Goal: Answer question/provide support: Share knowledge or assist other users

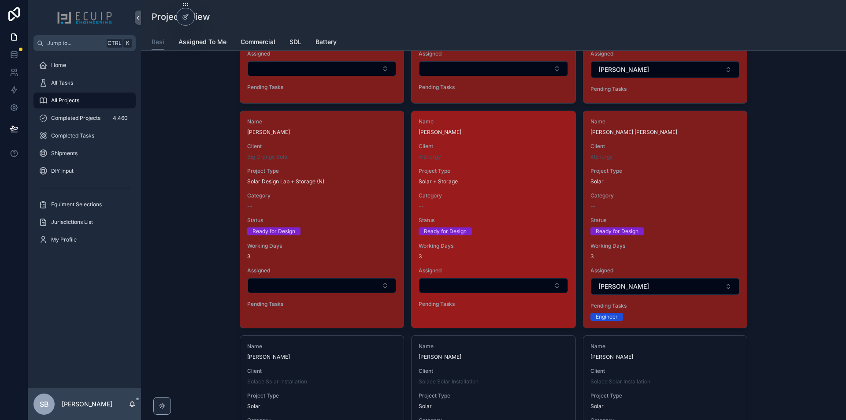
scroll to position [1850, 0]
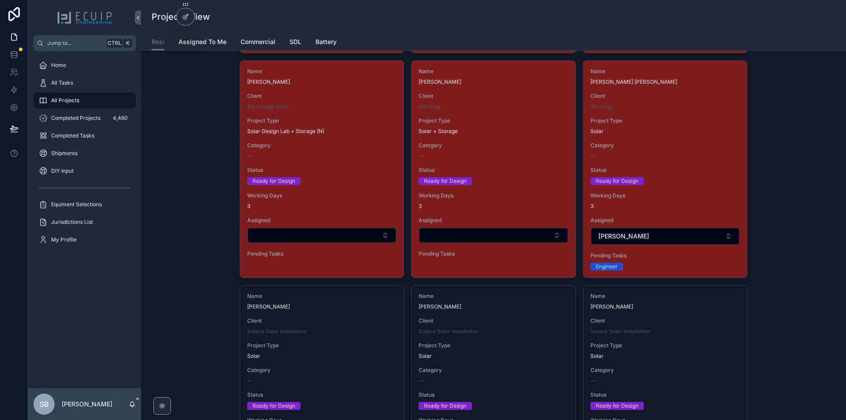
drag, startPoint x: 523, startPoint y: 197, endPoint x: 793, endPoint y: 199, distance: 270.1
drag, startPoint x: 793, startPoint y: 199, endPoint x: 781, endPoint y: 176, distance: 26.0
drag, startPoint x: 781, startPoint y: 176, endPoint x: 803, endPoint y: 218, distance: 46.9
click at [803, 218] on div "New Project Filter Client Filter Category Submitted 9 Name ADAM ALLINGTON Clien…" at bounding box center [493, 368] width 691 height 4322
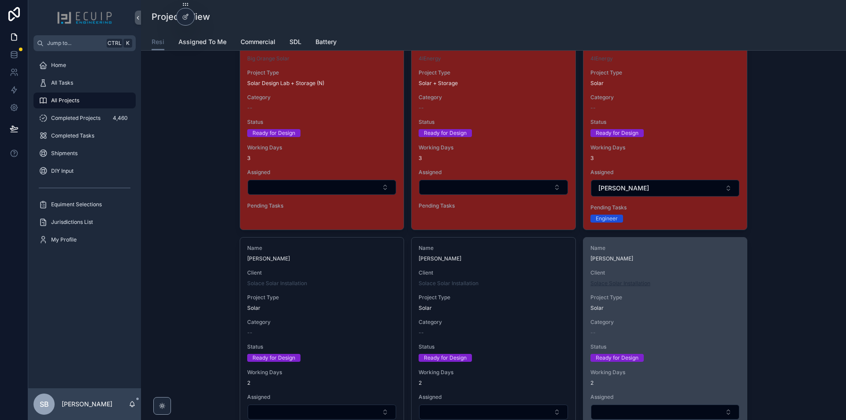
scroll to position [1894, 0]
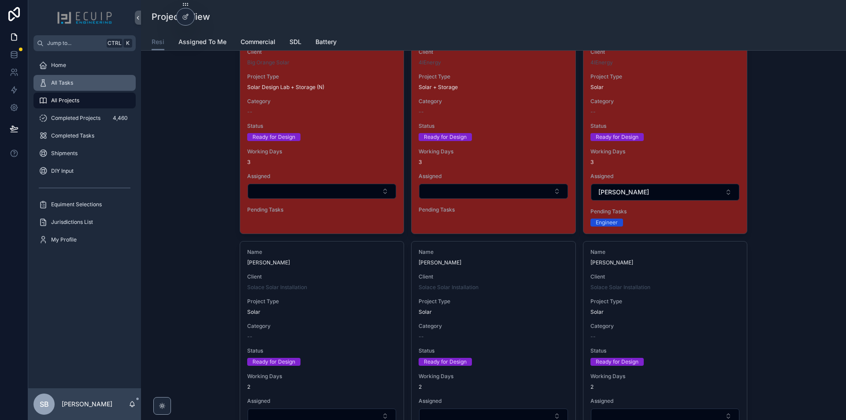
click at [86, 82] on div "All Tasks" at bounding box center [85, 83] width 92 height 14
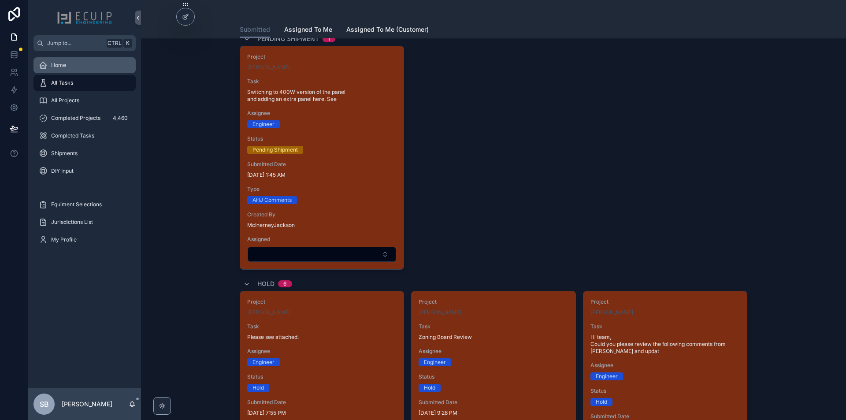
scroll to position [1953, 0]
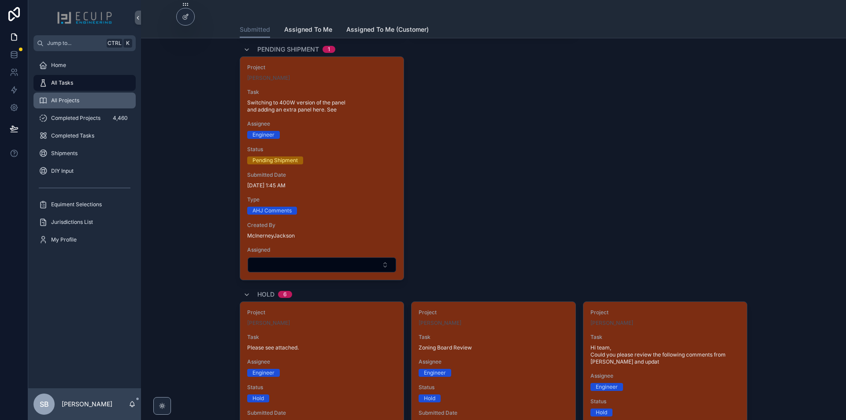
click at [73, 97] on span "All Projects" at bounding box center [65, 100] width 28 height 7
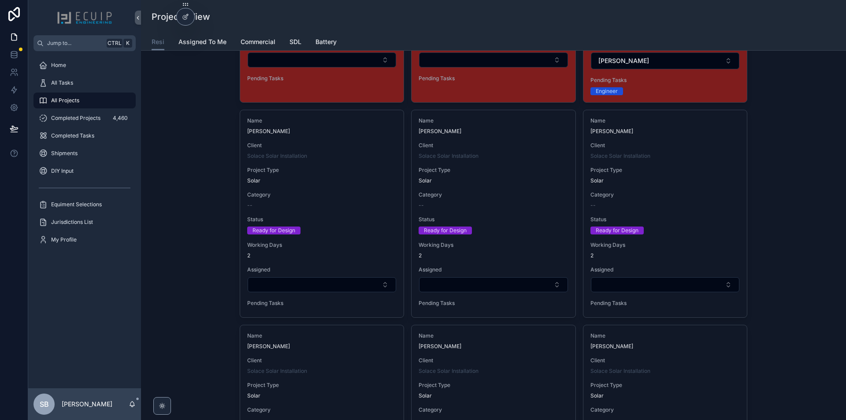
scroll to position [2026, 0]
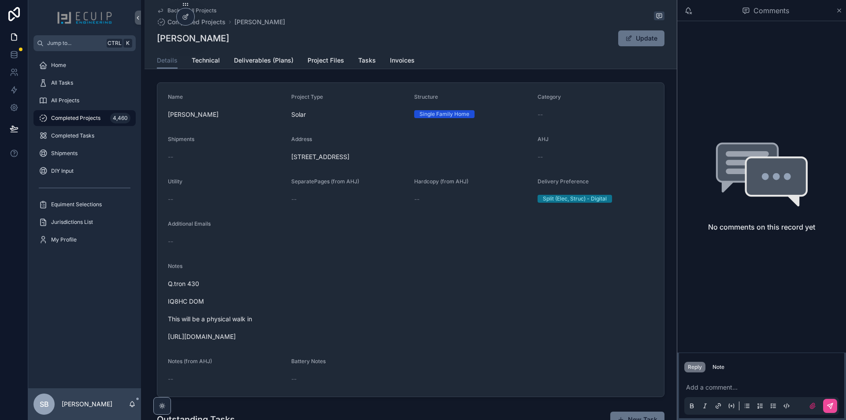
scroll to position [176, 0]
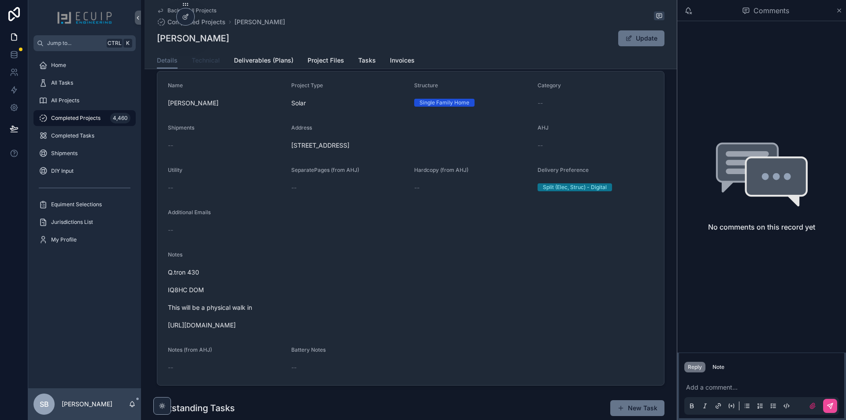
click at [213, 62] on span "Technical" at bounding box center [206, 60] width 28 height 9
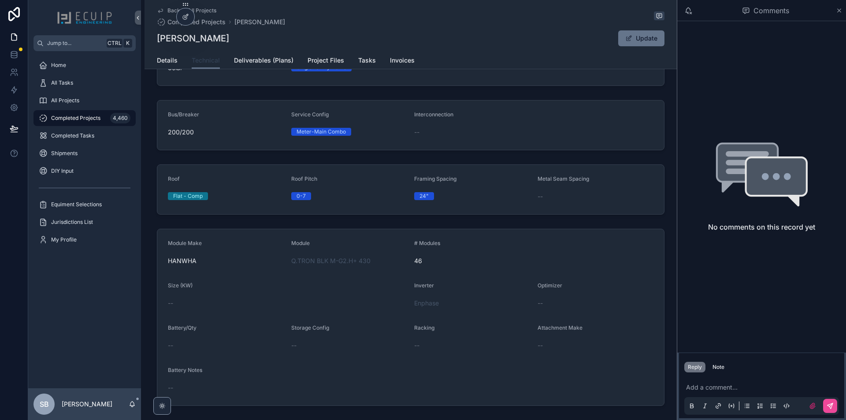
scroll to position [93, 0]
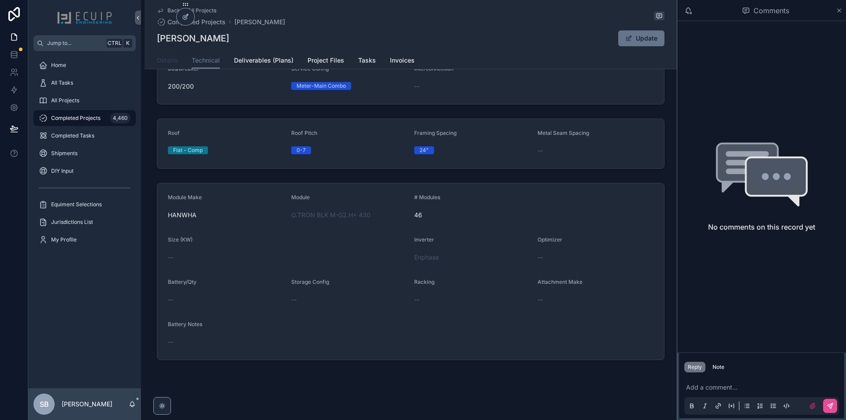
click at [168, 57] on span "Details" at bounding box center [167, 60] width 21 height 9
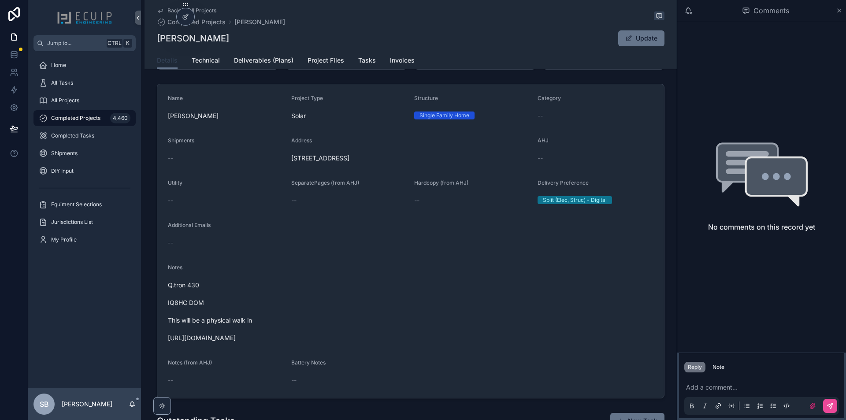
scroll to position [88, 0]
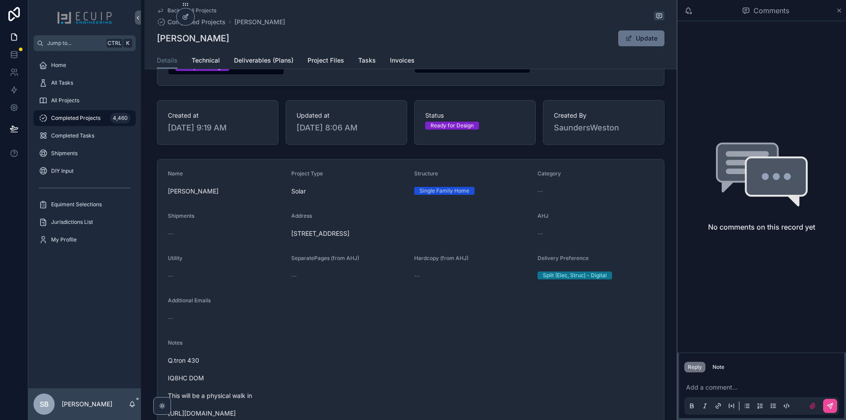
drag, startPoint x: 428, startPoint y: 239, endPoint x: 286, endPoint y: 239, distance: 141.9
click at [286, 239] on form "Name [PERSON_NAME] Project Type Solar Structure Single Family Home Category -- …" at bounding box center [410, 316] width 507 height 314
copy span "[STREET_ADDRESS]"
click at [303, 56] on div "Details Technical Deliverables (Plans) Project Files Tasks Invoices" at bounding box center [411, 60] width 508 height 17
click at [315, 55] on link "Project Files" at bounding box center [325, 61] width 37 height 18
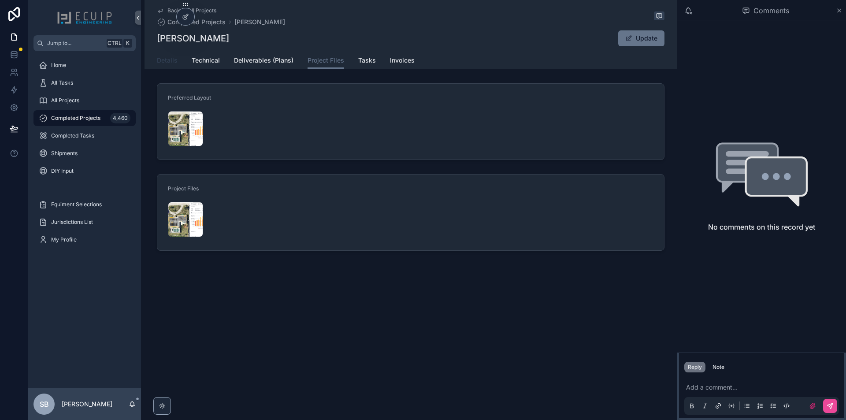
click at [165, 67] on link "Details" at bounding box center [167, 61] width 21 height 18
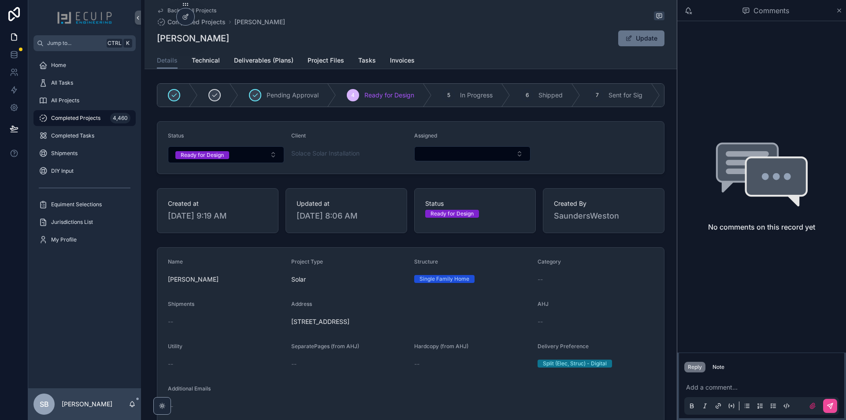
drag, startPoint x: 242, startPoint y: 39, endPoint x: 152, endPoint y: 33, distance: 90.1
click at [152, 33] on div "Back to All Projects Completed Projects [PERSON_NAME] [PERSON_NAME] Update Deta…" at bounding box center [410, 34] width 532 height 69
copy h1 "[PERSON_NAME]"
click at [314, 65] on link "Project Files" at bounding box center [325, 61] width 37 height 18
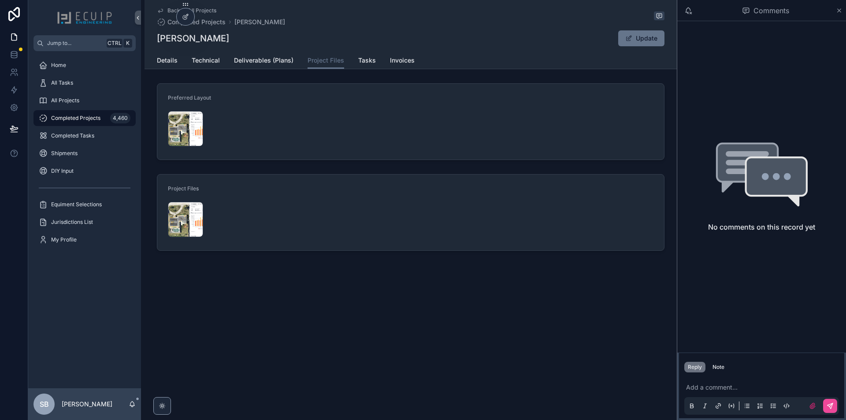
click at [167, 126] on form "Preferred Layout Screenshot-2025-09-28-at-9.17.40-PM .png" at bounding box center [410, 122] width 507 height 76
click at [172, 124] on div "Screenshot-2025-09-28-at-9.17.40-PM .png" at bounding box center [185, 128] width 35 height 35
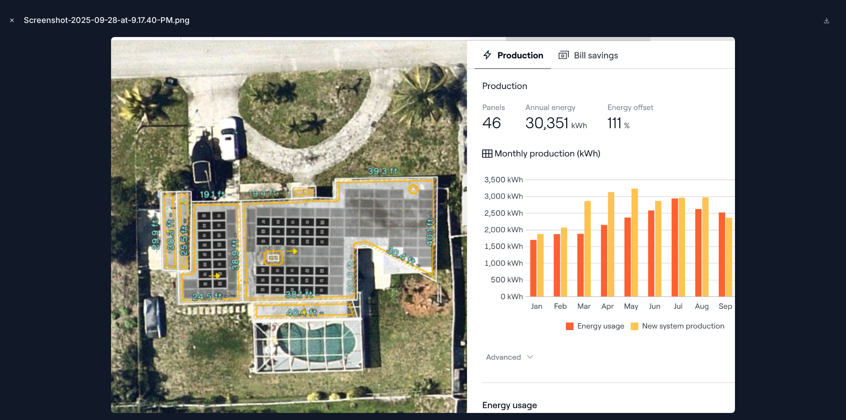
click at [13, 22] on icon "Close modal" at bounding box center [12, 20] width 3 height 3
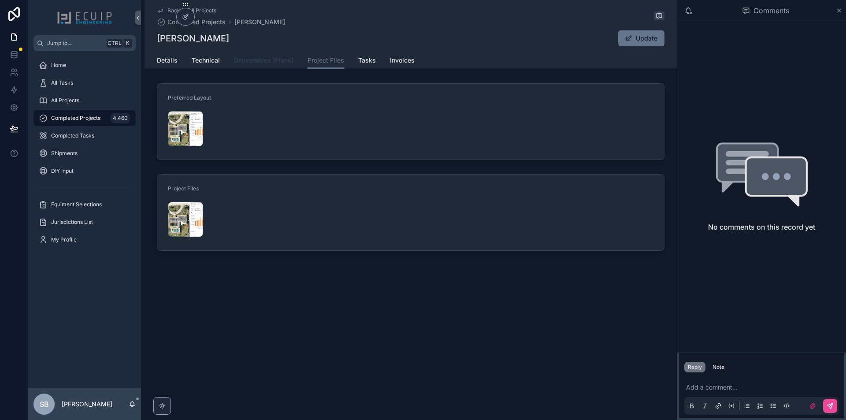
click at [245, 60] on span "Deliverables (Plans)" at bounding box center [263, 60] width 59 height 9
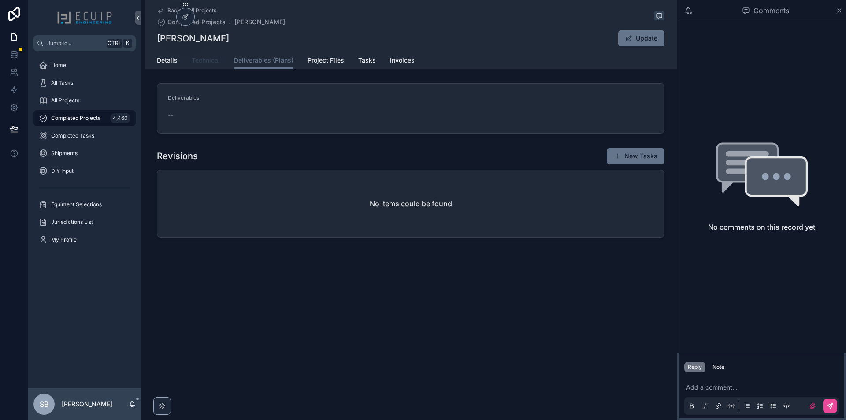
click at [210, 60] on span "Technical" at bounding box center [206, 60] width 28 height 9
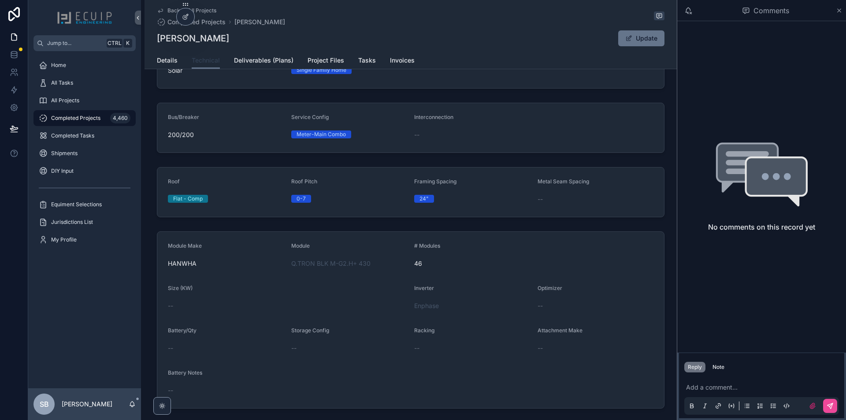
scroll to position [93, 0]
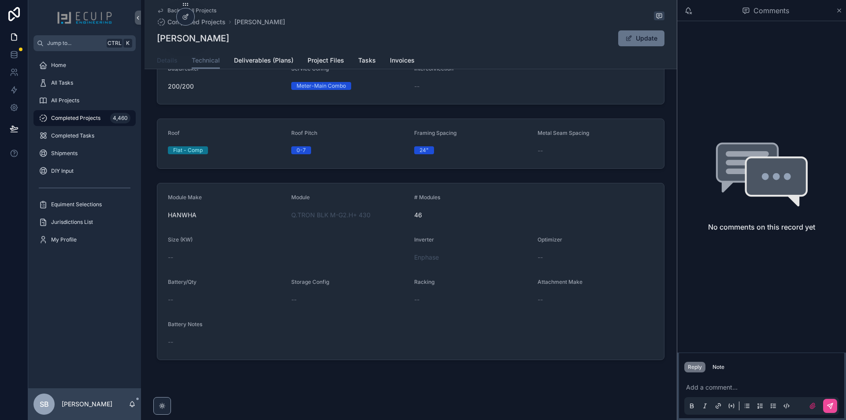
click at [160, 63] on span "Details" at bounding box center [167, 60] width 21 height 9
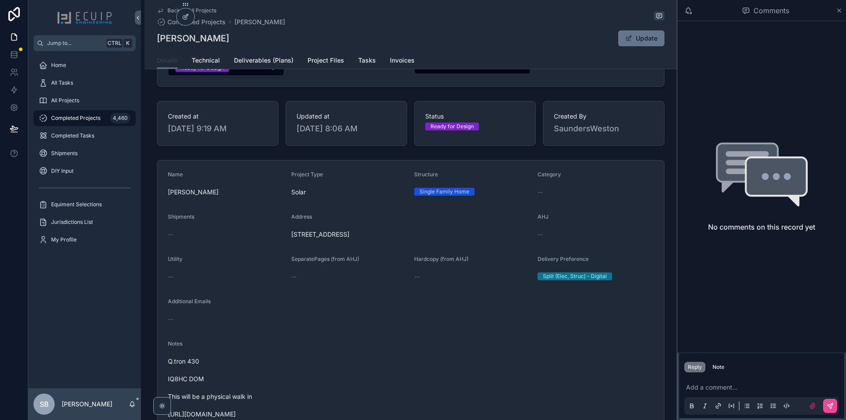
scroll to position [220, 0]
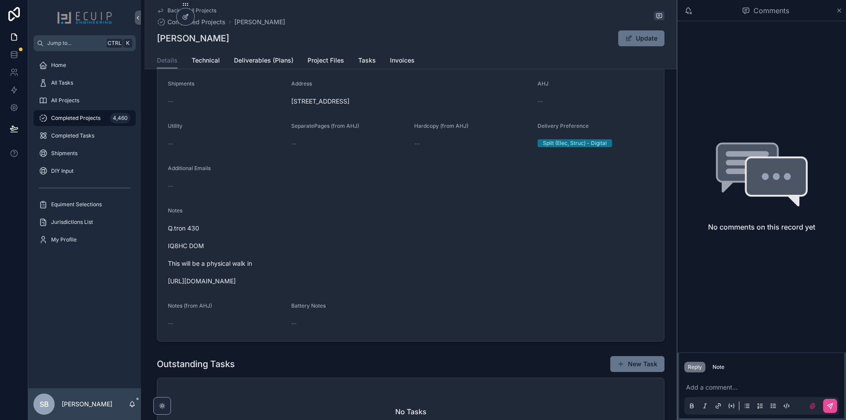
drag, startPoint x: 310, startPoint y: 286, endPoint x: 167, endPoint y: 288, distance: 143.2
click at [168, 285] on span "Q.tron 430 IQ8HC DOM This will be a physical walk in [URL][DOMAIN_NAME]" at bounding box center [410, 255] width 485 height 62
copy span "[URL][DOMAIN_NAME]"
click at [357, 260] on span "Q.tron 430 IQ8HC DOM This will be a physical walk in [URL][DOMAIN_NAME]" at bounding box center [410, 255] width 485 height 62
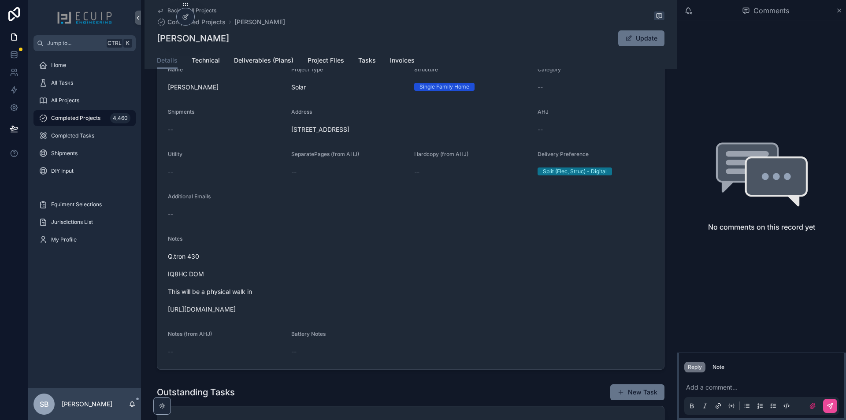
scroll to position [176, 0]
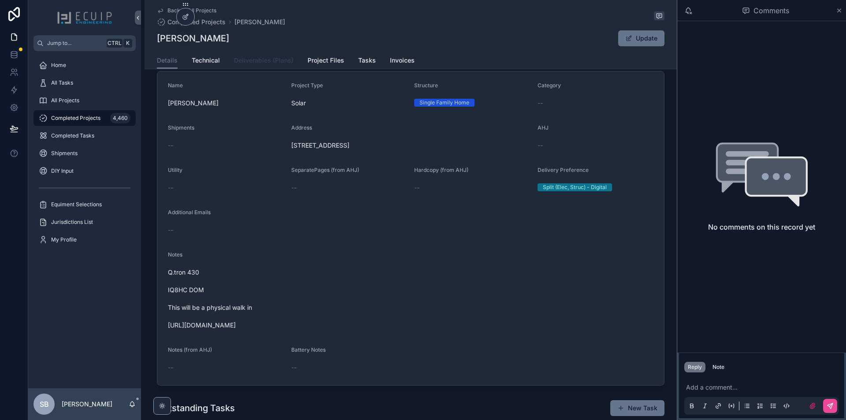
click at [253, 62] on span "Deliverables (Plans)" at bounding box center [263, 60] width 59 height 9
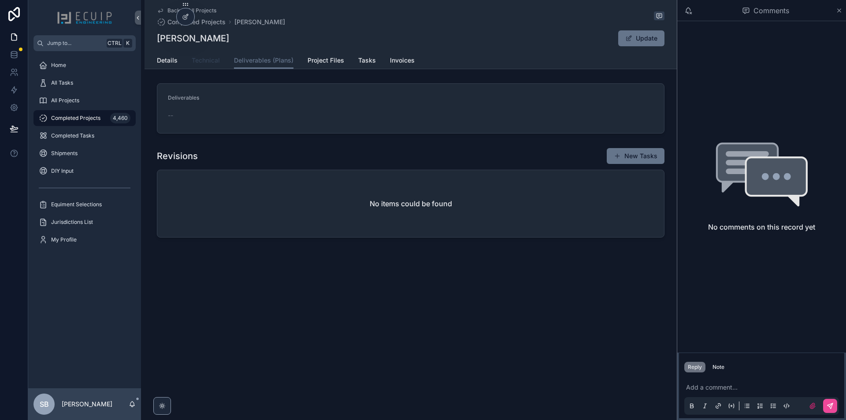
click at [204, 58] on span "Technical" at bounding box center [206, 60] width 28 height 9
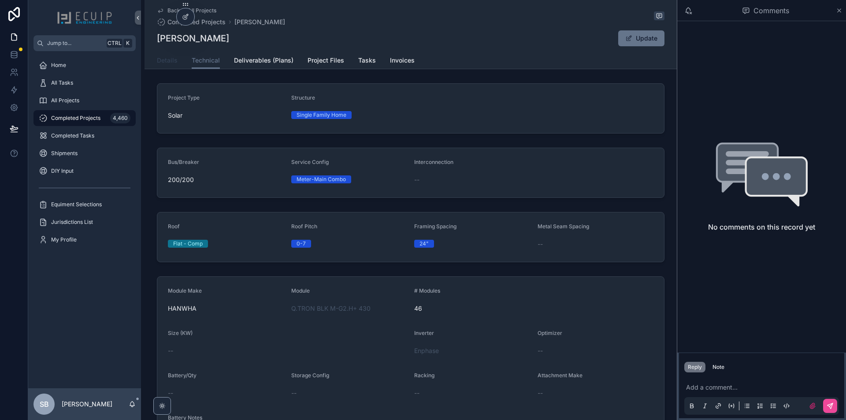
drag, startPoint x: 164, startPoint y: 57, endPoint x: 199, endPoint y: 78, distance: 40.7
click at [164, 57] on span "Details" at bounding box center [167, 60] width 21 height 9
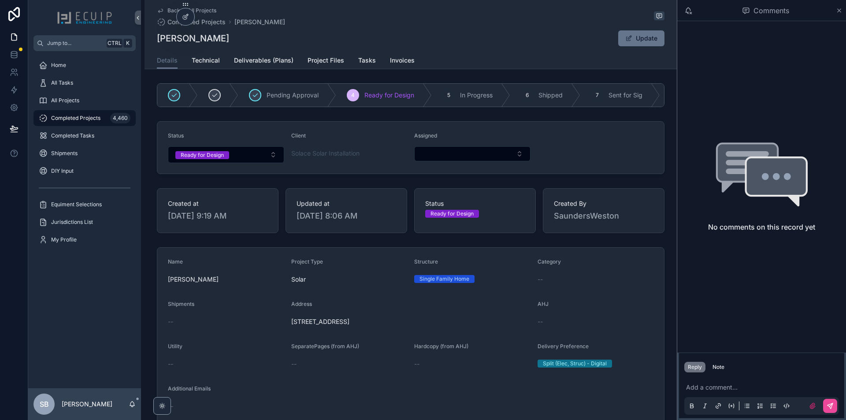
drag, startPoint x: 426, startPoint y: 330, endPoint x: 289, endPoint y: 326, distance: 137.5
click at [291, 326] on span "[STREET_ADDRESS]" at bounding box center [410, 321] width 239 height 9
copy span "[STREET_ADDRESS]"
click at [327, 59] on span "Project Files" at bounding box center [325, 60] width 37 height 9
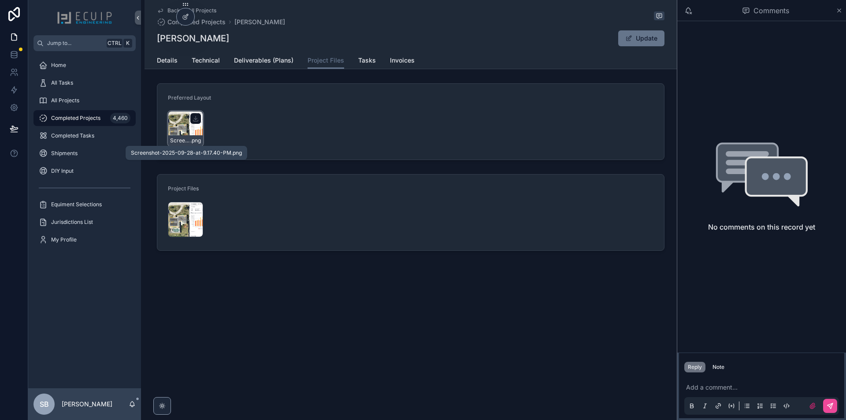
click at [183, 141] on span "Screenshot-2025-09-28-at-9.17.40-PM" at bounding box center [180, 140] width 20 height 7
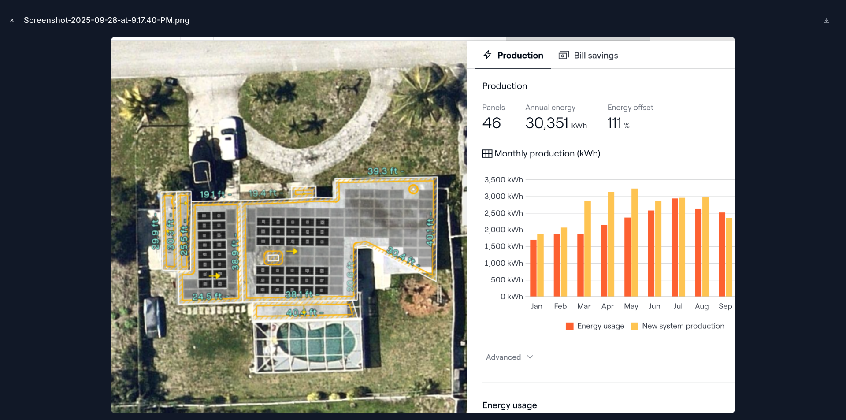
click at [9, 19] on icon "Close modal" at bounding box center [12, 20] width 6 height 6
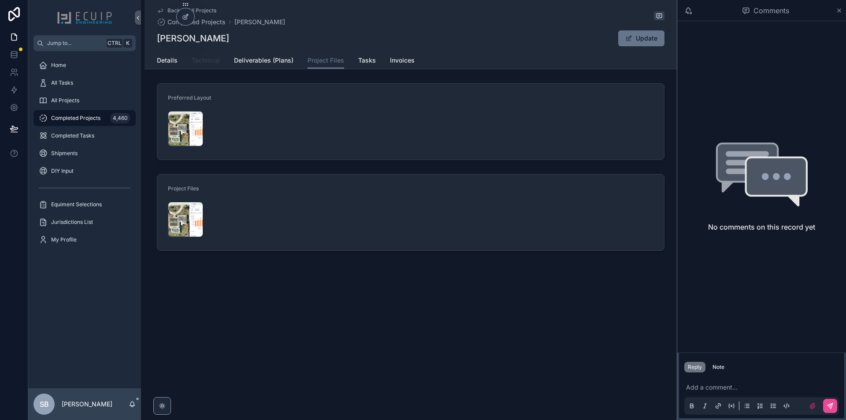
click at [203, 63] on span "Technical" at bounding box center [206, 60] width 28 height 9
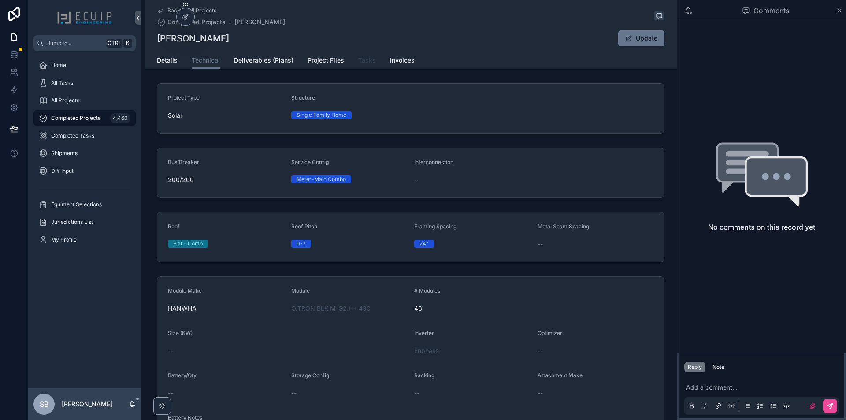
click at [365, 62] on span "Tasks" at bounding box center [367, 60] width 18 height 9
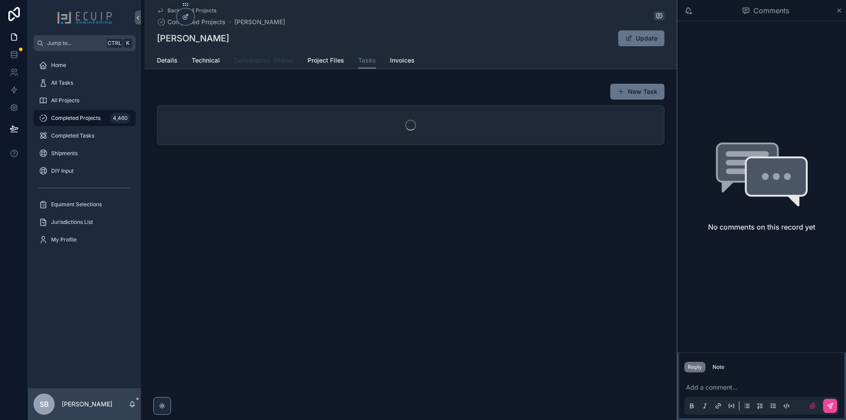
drag, startPoint x: 266, startPoint y: 56, endPoint x: 234, endPoint y: 59, distance: 32.3
click at [267, 56] on span "Deliverables (Plans)" at bounding box center [263, 60] width 59 height 9
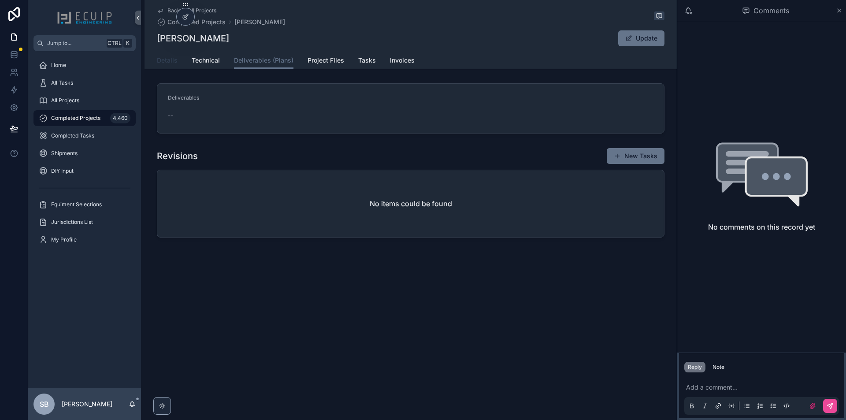
click at [171, 64] on span "Details" at bounding box center [167, 60] width 21 height 9
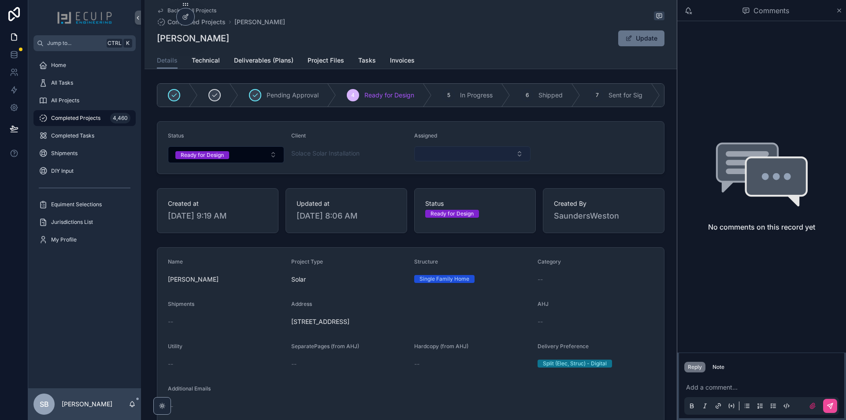
click at [481, 161] on button "Select Button" at bounding box center [472, 153] width 116 height 15
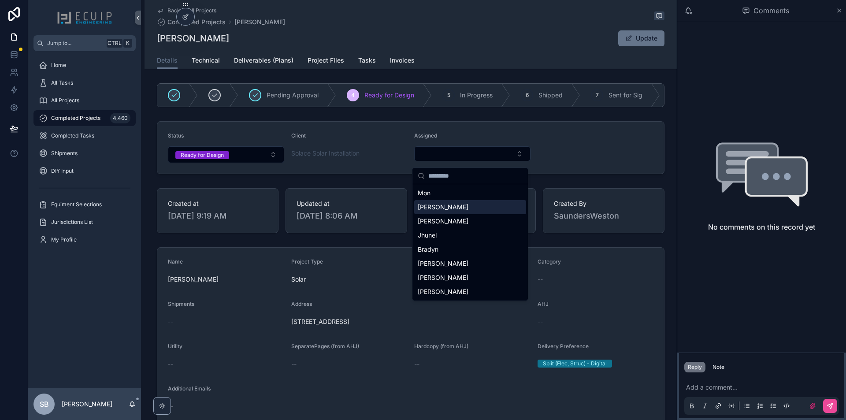
click at [434, 209] on span "[PERSON_NAME]" at bounding box center [443, 207] width 51 height 9
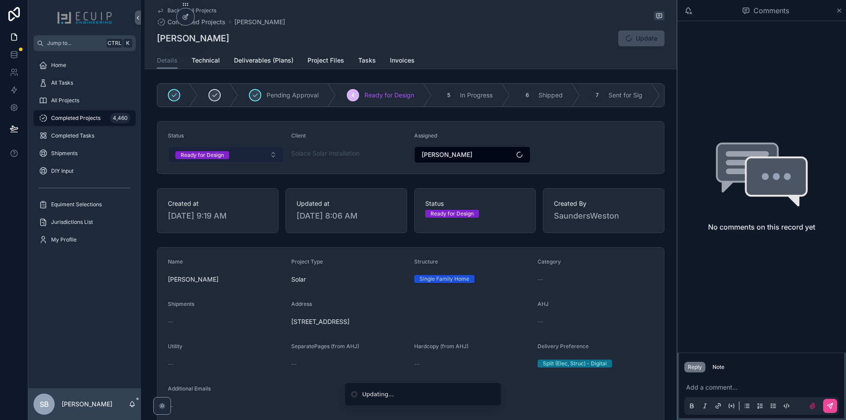
click at [204, 159] on div "Ready for Design" at bounding box center [202, 155] width 43 height 8
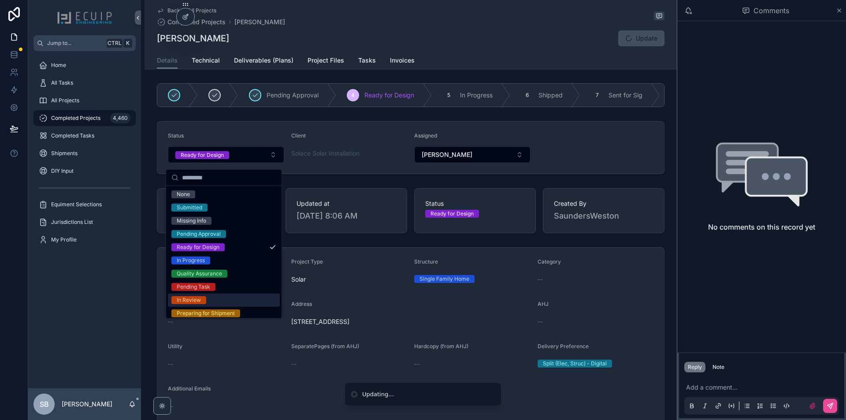
click at [199, 297] on div "In Review" at bounding box center [189, 300] width 24 height 8
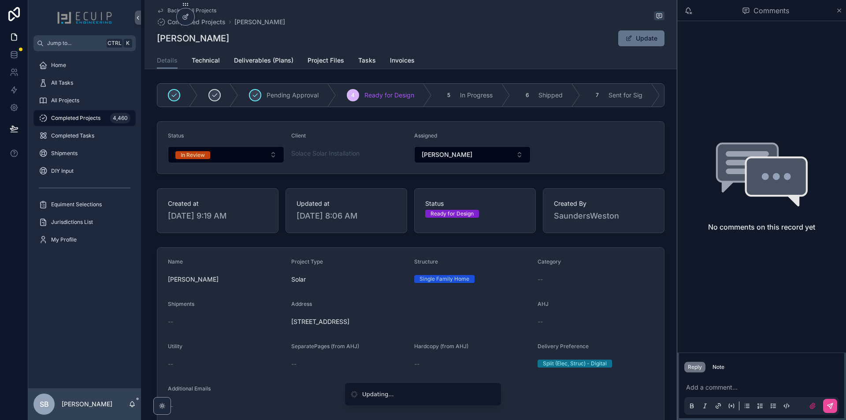
drag, startPoint x: 183, startPoint y: 282, endPoint x: 157, endPoint y: 283, distance: 26.0
click at [157, 283] on form "Name [PERSON_NAME] Project Type Solar Structure Single Family Home Category -- …" at bounding box center [410, 405] width 507 height 314
copy span "[PERSON_NAME]"
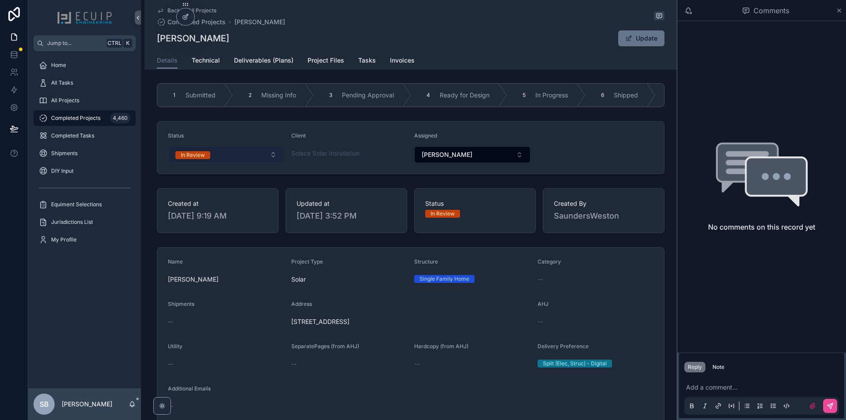
click at [214, 162] on button "In Review" at bounding box center [226, 154] width 116 height 17
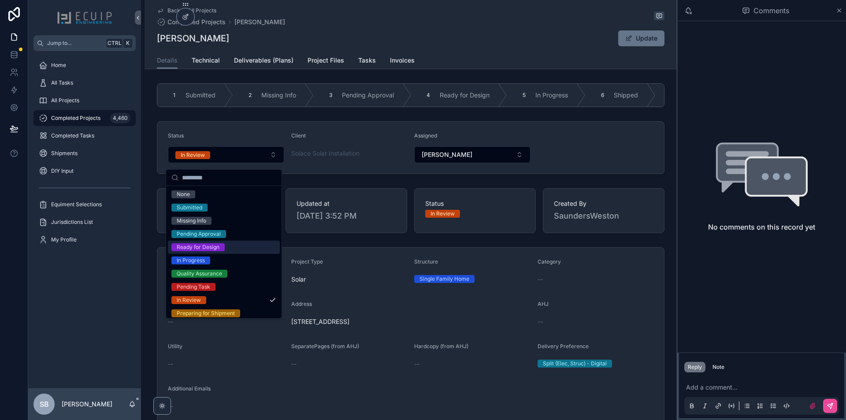
click at [234, 248] on div "Ready for Design" at bounding box center [224, 247] width 112 height 13
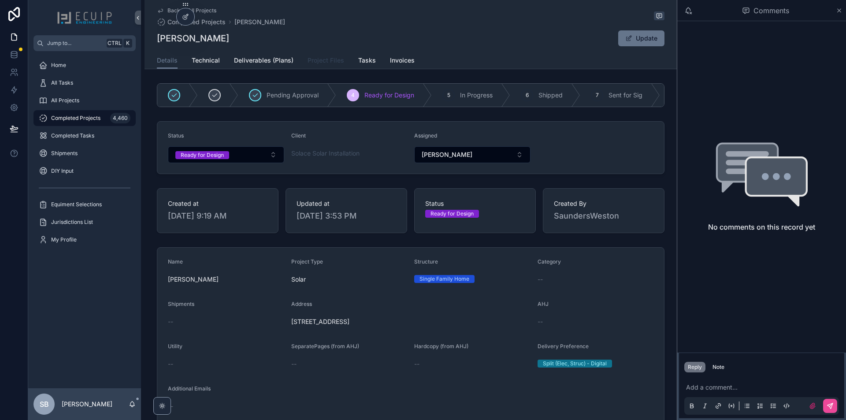
click at [323, 59] on span "Project Files" at bounding box center [325, 60] width 37 height 9
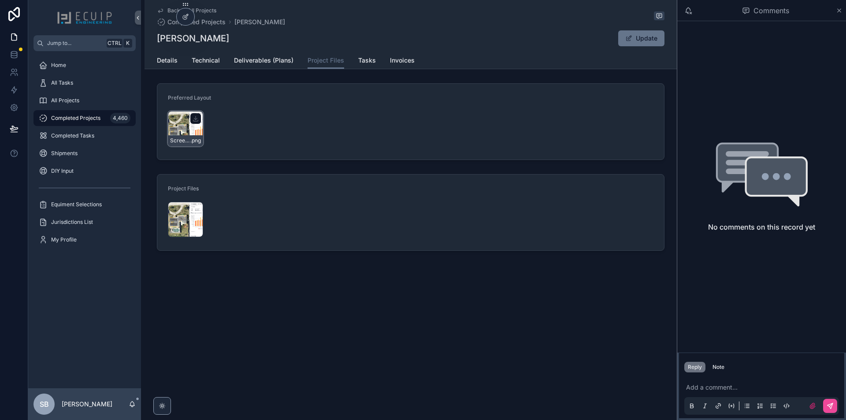
click at [171, 129] on div "Screenshot-2025-09-28-at-9.17.40-PM .png" at bounding box center [185, 128] width 35 height 35
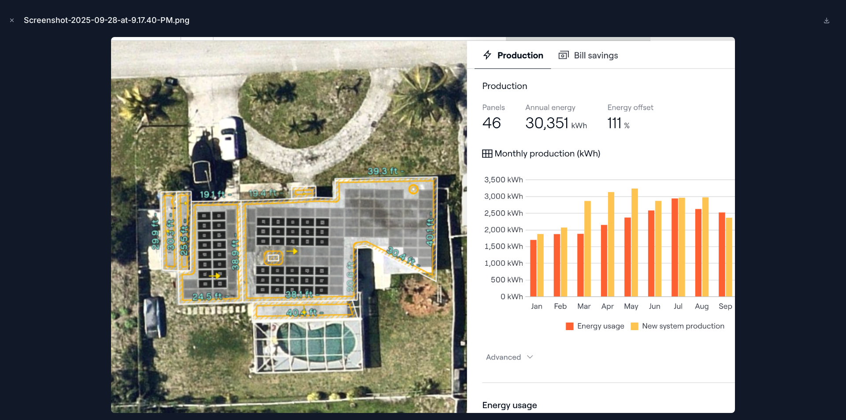
click at [74, 85] on div at bounding box center [423, 225] width 832 height 376
click at [14, 20] on icon "Close modal" at bounding box center [12, 20] width 6 height 6
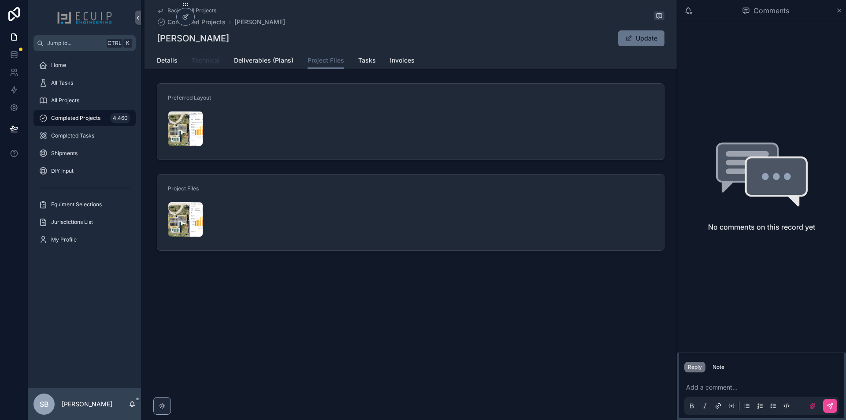
click at [202, 64] on span "Technical" at bounding box center [206, 60] width 28 height 9
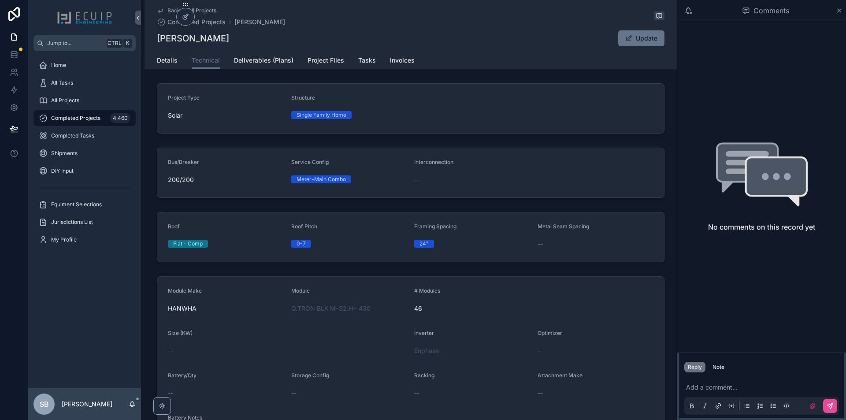
drag, startPoint x: 238, startPoint y: 42, endPoint x: 157, endPoint y: 45, distance: 81.5
click at [157, 45] on div "[PERSON_NAME] Update" at bounding box center [411, 38] width 508 height 17
copy h1 "[PERSON_NAME]"
click at [714, 381] on div "Add a comment..." at bounding box center [761, 396] width 155 height 37
click at [715, 387] on p "scrollable content" at bounding box center [763, 387] width 155 height 9
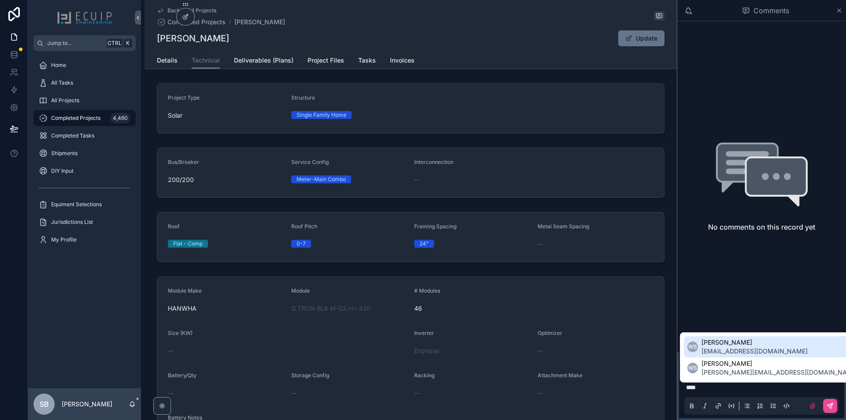
click at [759, 350] on span "[EMAIL_ADDRESS][DOMAIN_NAME]" at bounding box center [754, 351] width 106 height 9
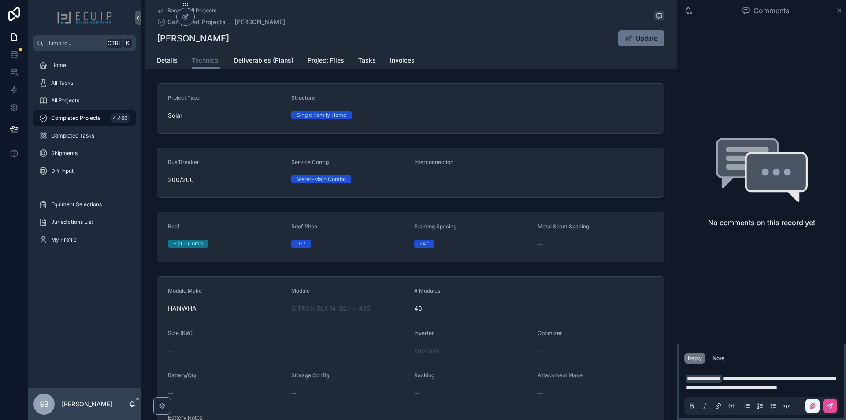
click at [816, 410] on label "scrollable content" at bounding box center [812, 406] width 14 height 14
click at [0, 0] on input "scrollable content" at bounding box center [0, 0] width 0 height 0
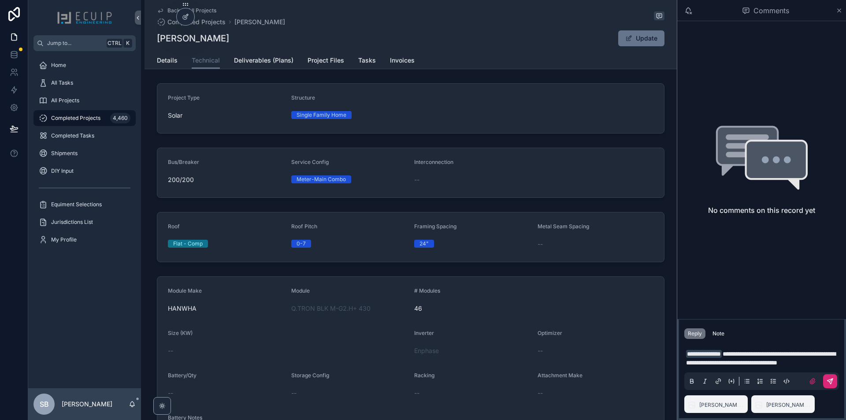
click at [828, 380] on icon "scrollable content" at bounding box center [829, 380] width 5 height 5
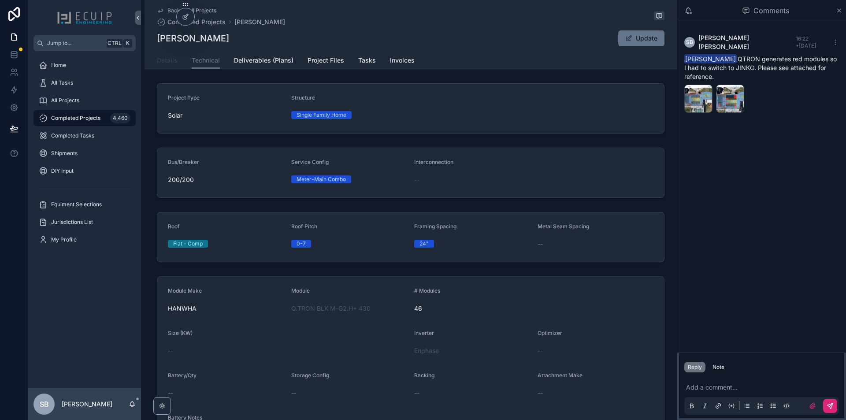
click at [171, 66] on link "Details" at bounding box center [167, 61] width 21 height 18
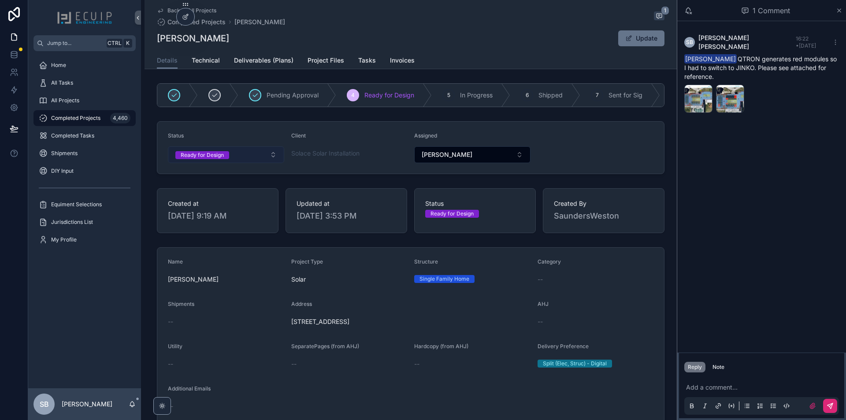
click at [272, 163] on button "Ready for Design" at bounding box center [226, 154] width 116 height 17
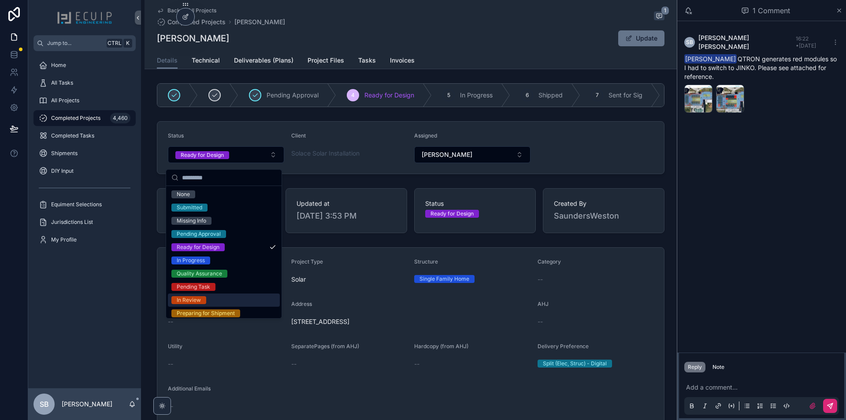
click at [204, 298] on span "In Review" at bounding box center [188, 300] width 35 height 8
